Goal: Check status: Check status

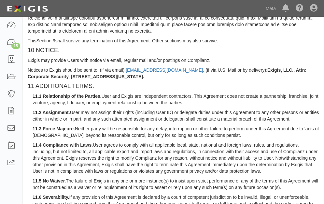
scroll to position [1009, 0]
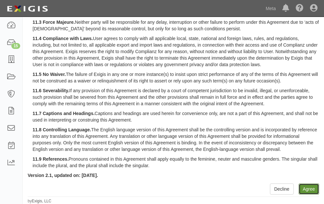
click at [311, 191] on button "Agree" at bounding box center [309, 188] width 21 height 11
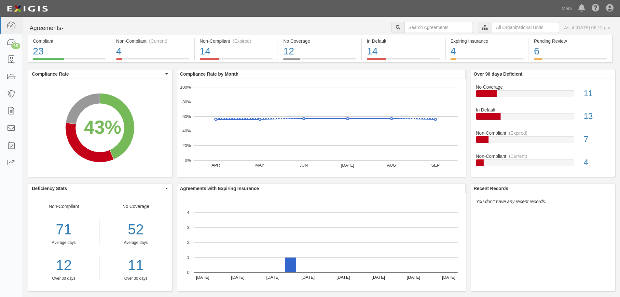
click at [63, 25] on button "Agreements" at bounding box center [52, 28] width 49 height 13
click at [58, 48] on link "Agreements" at bounding box center [53, 50] width 51 height 8
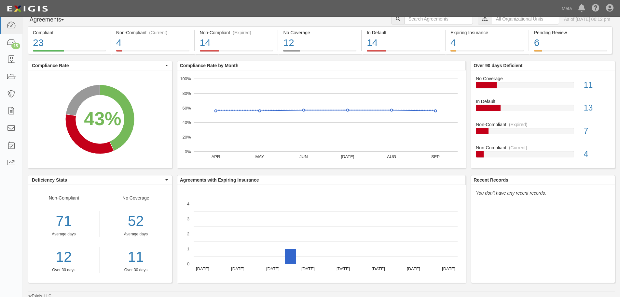
scroll to position [10, 0]
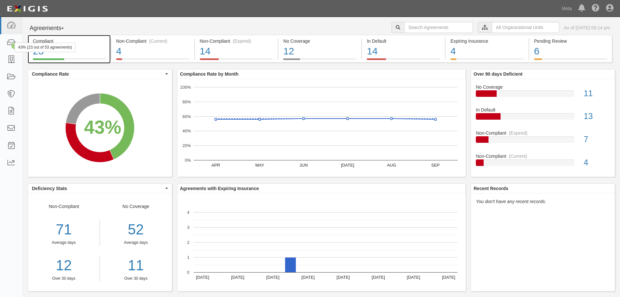
click at [49, 49] on div "43% (23 out of 53 agreements)" at bounding box center [45, 47] width 61 height 9
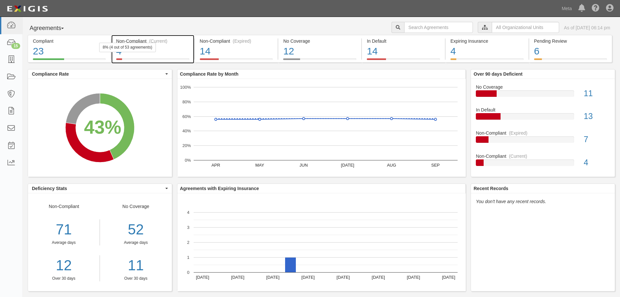
click at [170, 44] on div "4" at bounding box center [152, 51] width 73 height 14
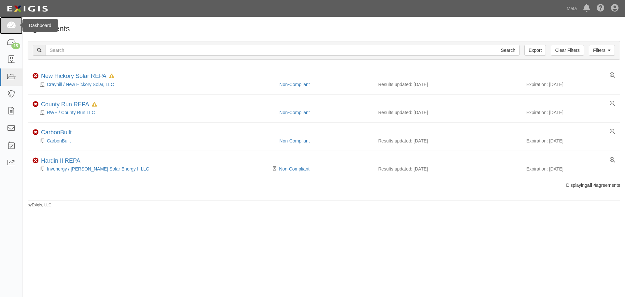
click at [10, 24] on icon at bounding box center [11, 25] width 9 height 7
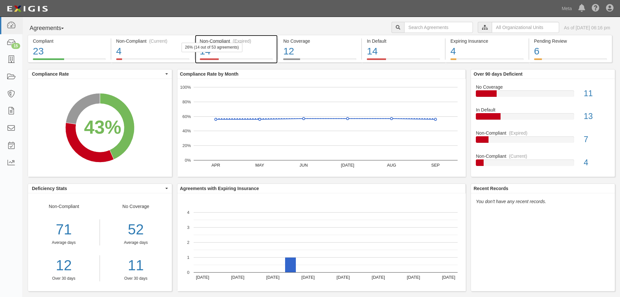
click at [257, 49] on div "14" at bounding box center [236, 51] width 73 height 14
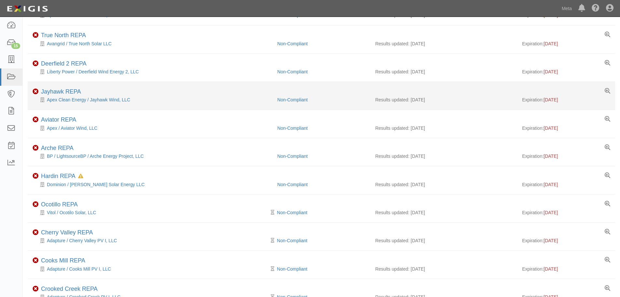
scroll to position [95, 0]
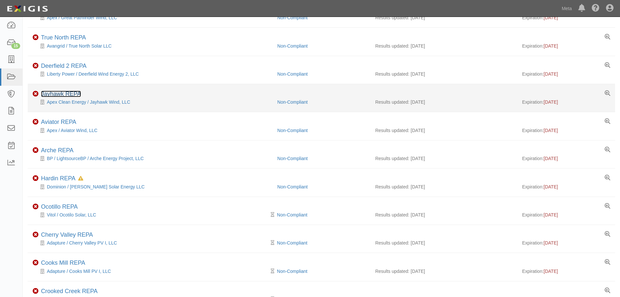
click at [73, 93] on link "Jayhawk REPA" at bounding box center [61, 94] width 40 height 7
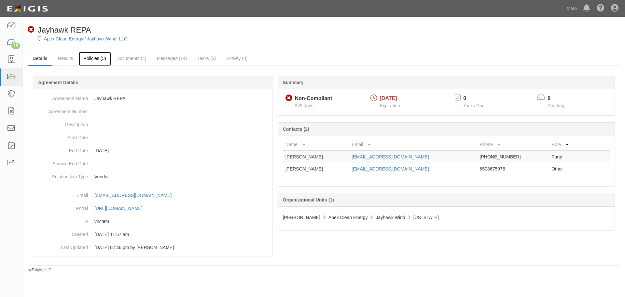
click at [96, 59] on link "Policies (5)" at bounding box center [95, 59] width 32 height 14
